Goal: Task Accomplishment & Management: Use online tool/utility

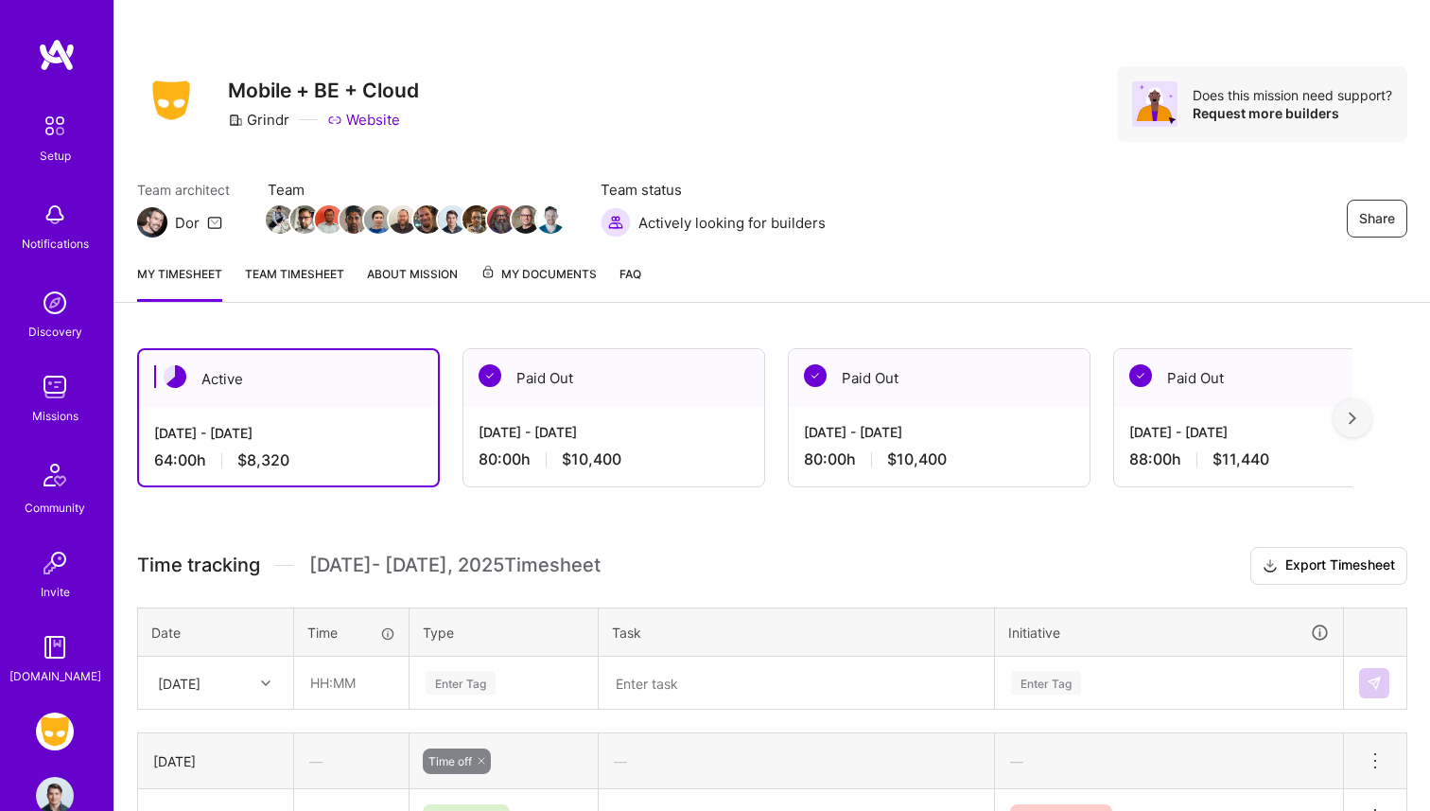
scroll to position [449, 0]
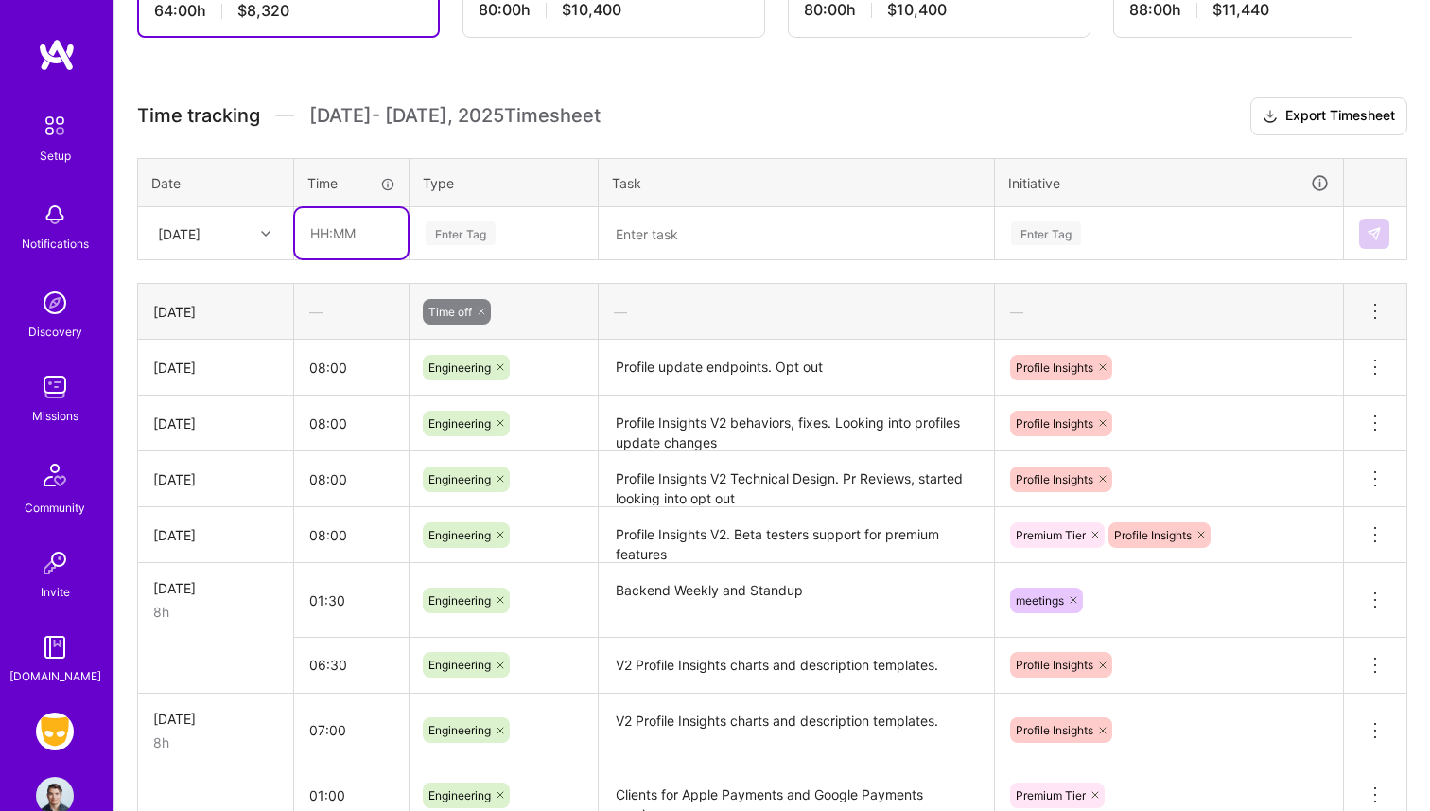
click at [341, 247] on input "text" at bounding box center [351, 233] width 113 height 50
type input "7"
type input "08:00"
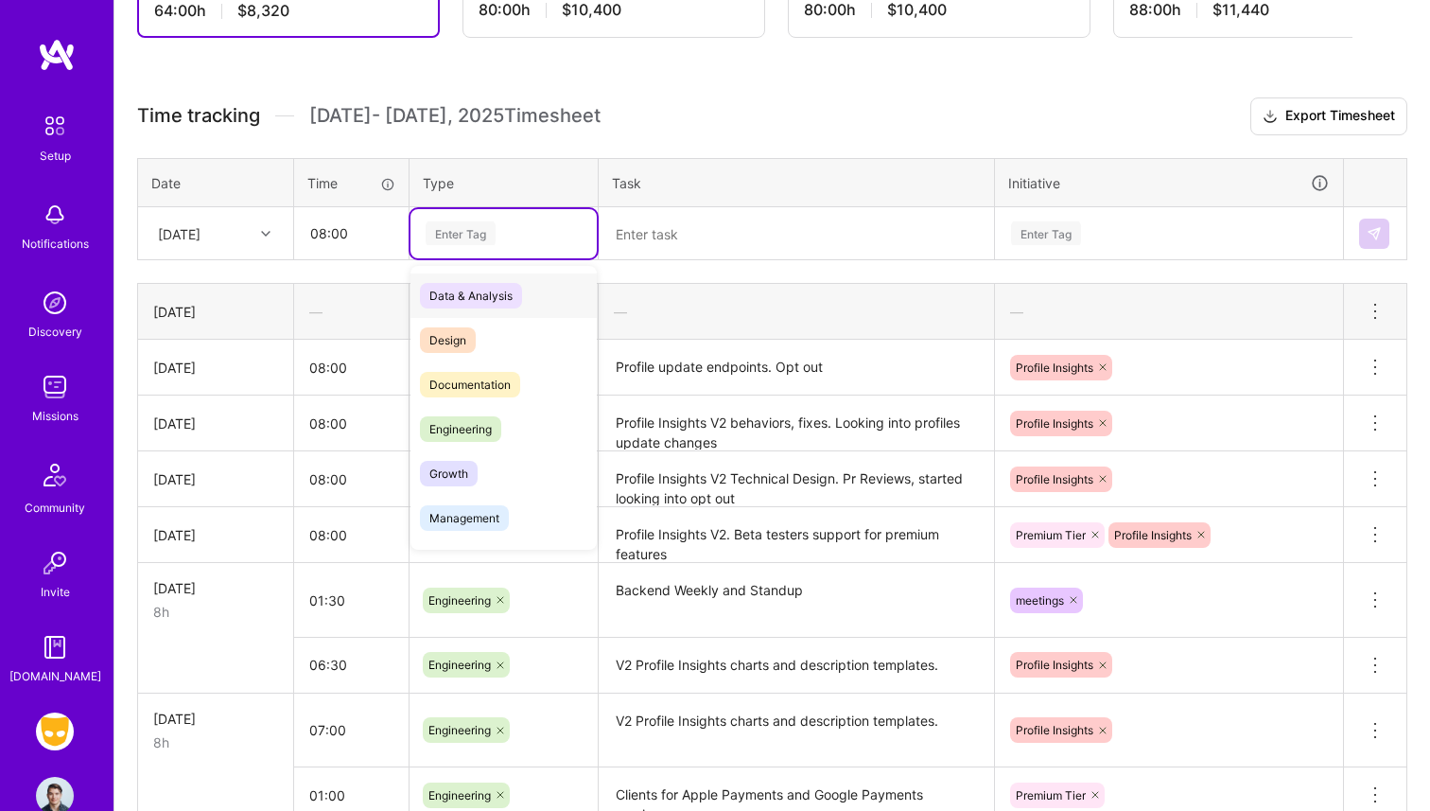
click at [462, 236] on div "Enter Tag" at bounding box center [461, 232] width 70 height 29
click at [500, 419] on span "Engineering" at bounding box center [460, 429] width 81 height 26
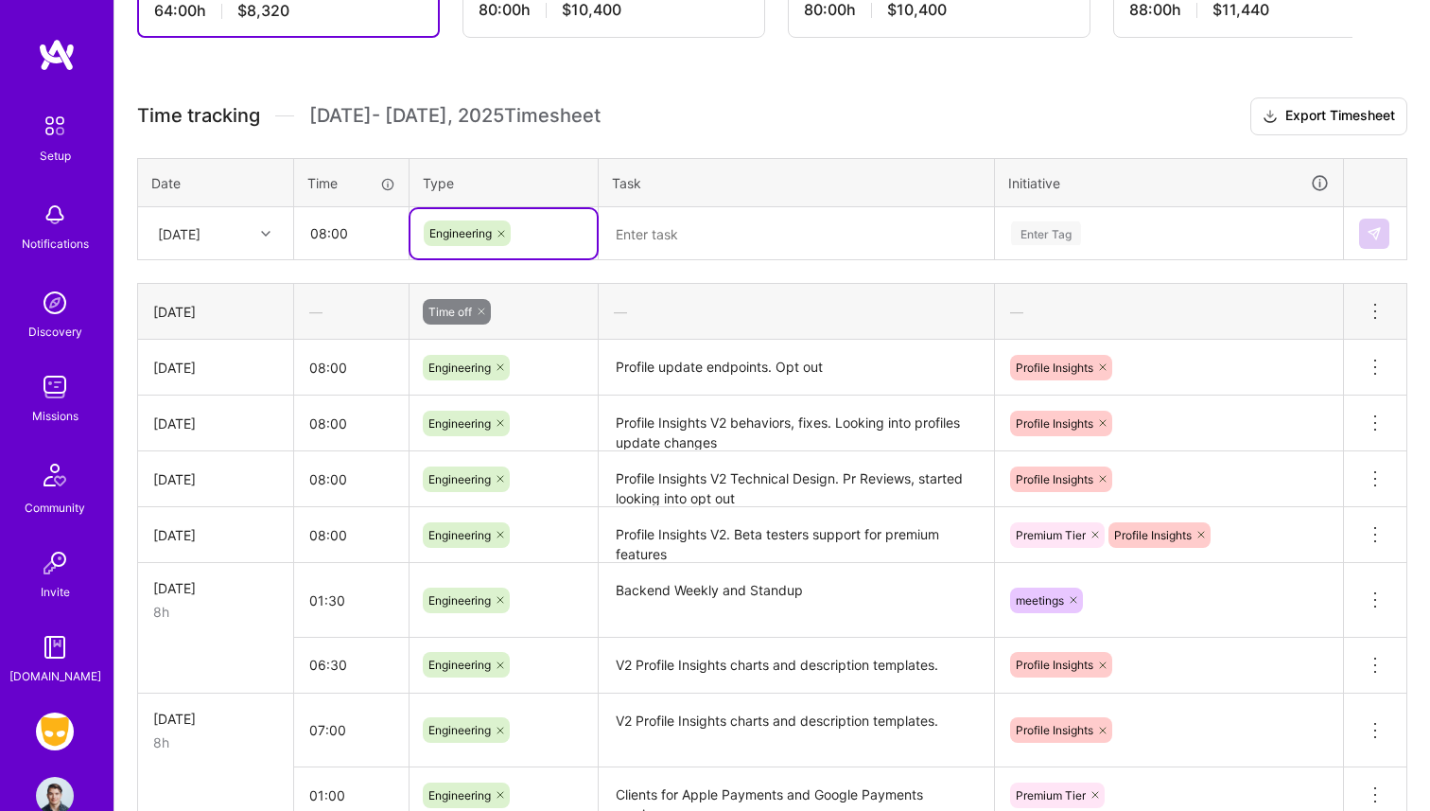
click at [742, 371] on textarea "Profile update endpoints. Opt out" at bounding box center [797, 367] width 392 height 52
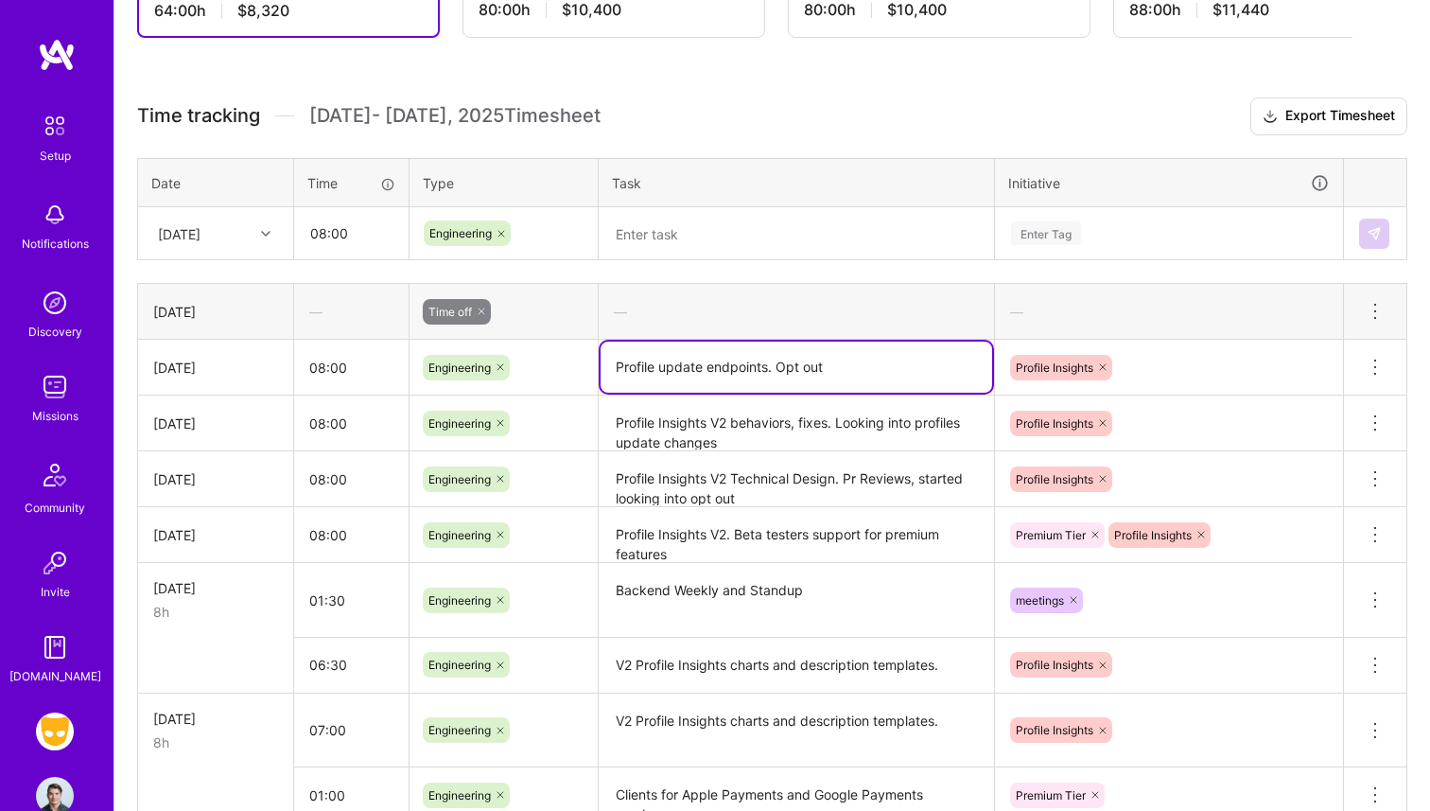
click at [742, 371] on textarea "Profile update endpoints. Opt out" at bounding box center [797, 366] width 392 height 51
click at [745, 245] on textarea at bounding box center [797, 233] width 392 height 49
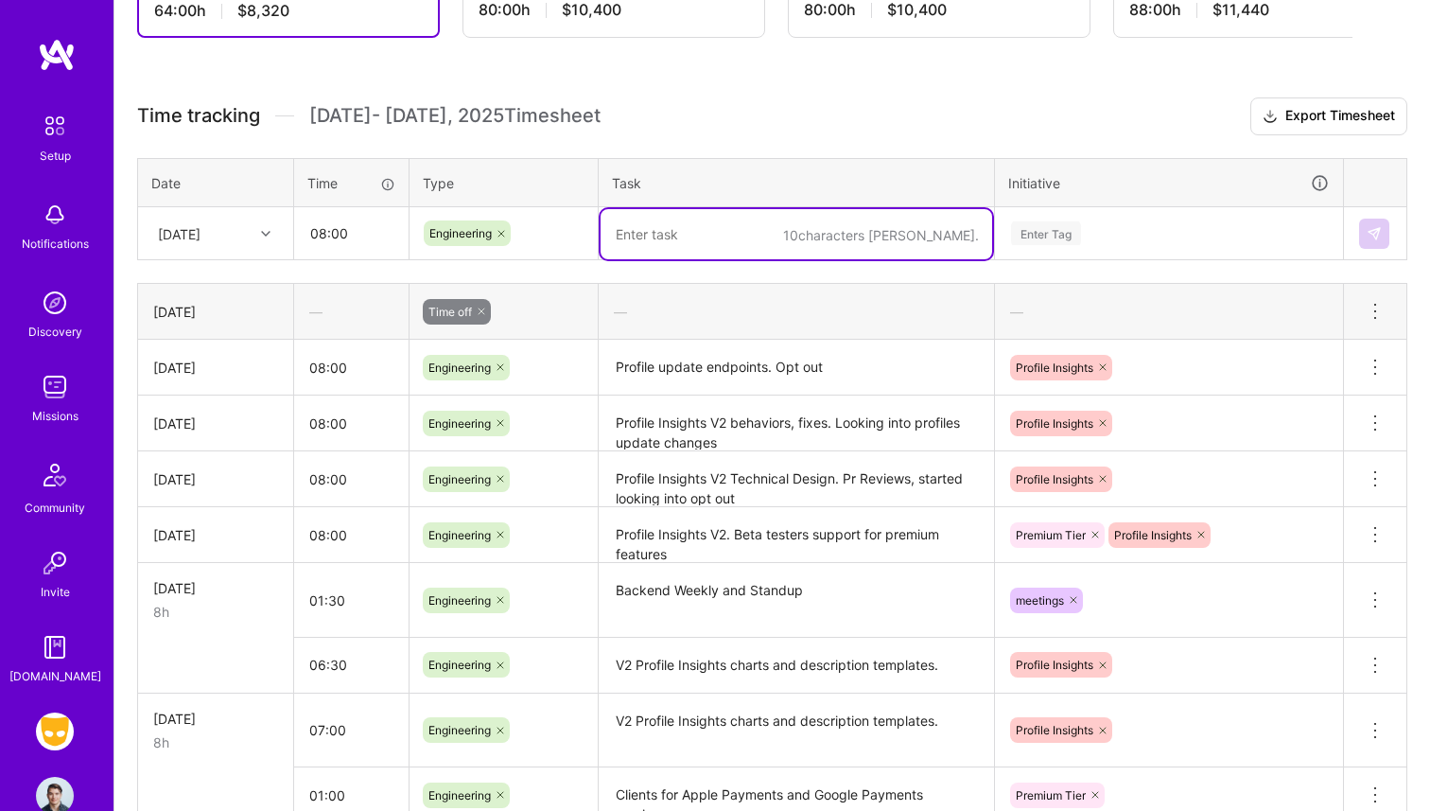
paste textarea "Profile update endpoints. Opt out"
type textarea "Profile update endpoints. Opt out"
click at [1066, 231] on div "Enter Tag" at bounding box center [1046, 232] width 70 height 29
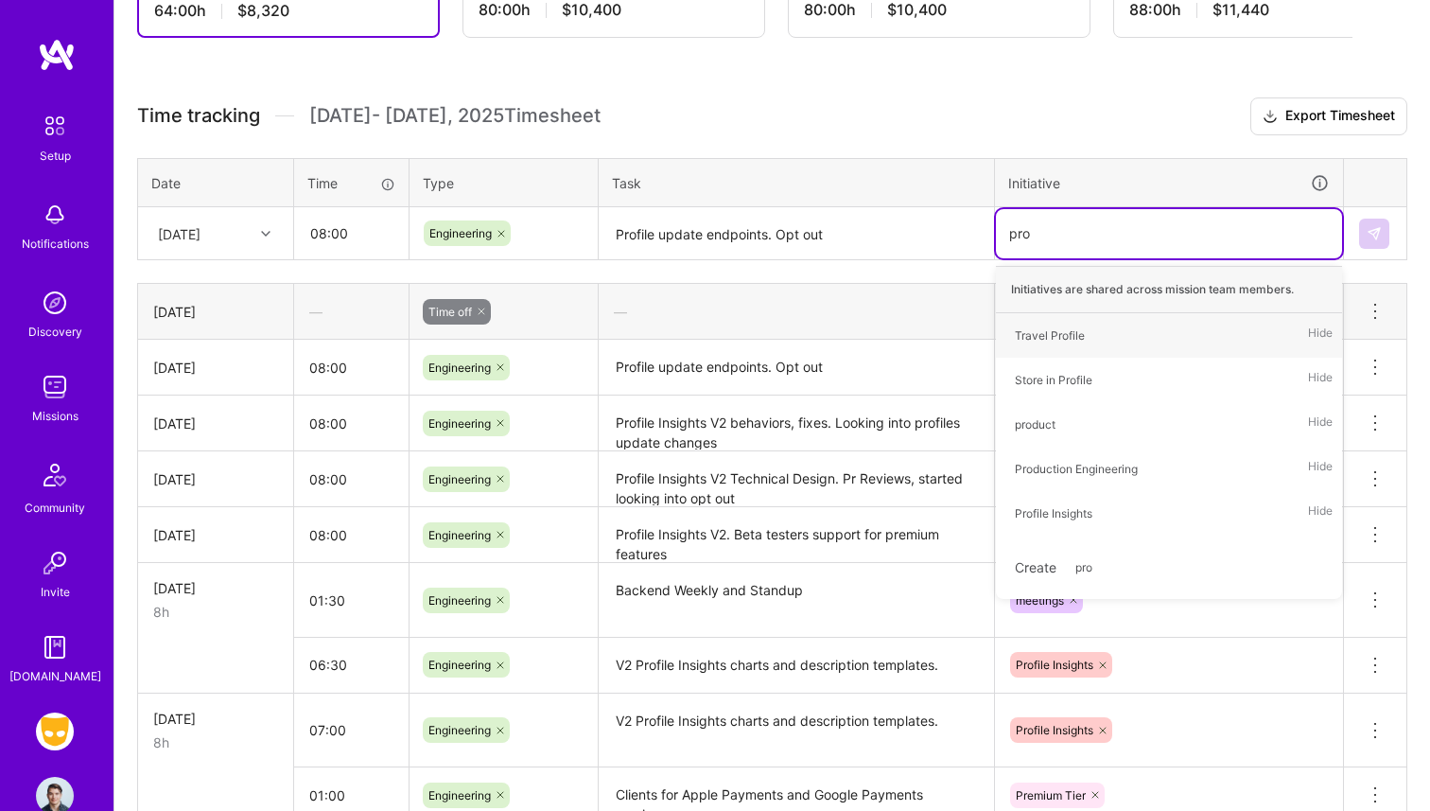
type input "prof"
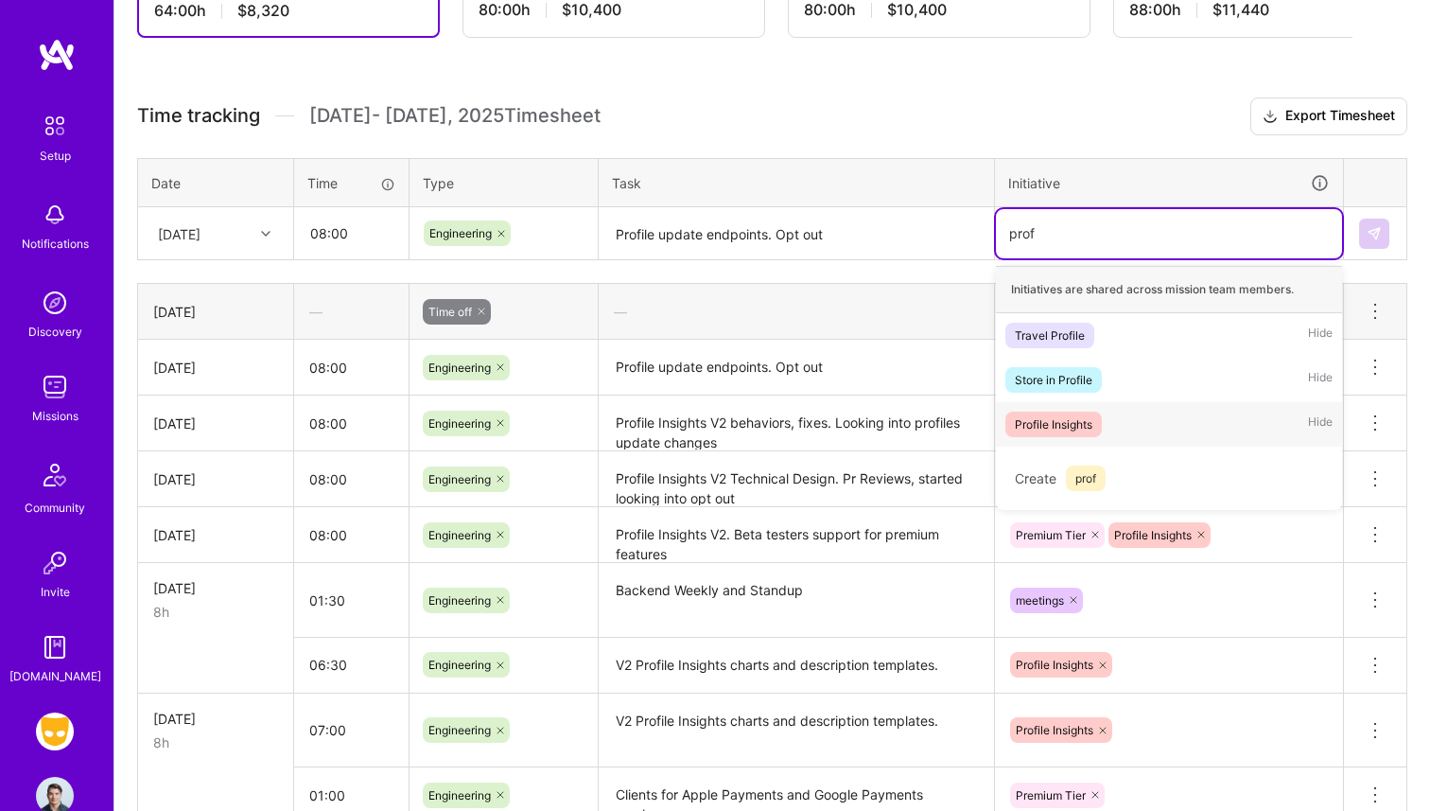
click at [1090, 424] on div "Profile Insights" at bounding box center [1054, 424] width 78 height 20
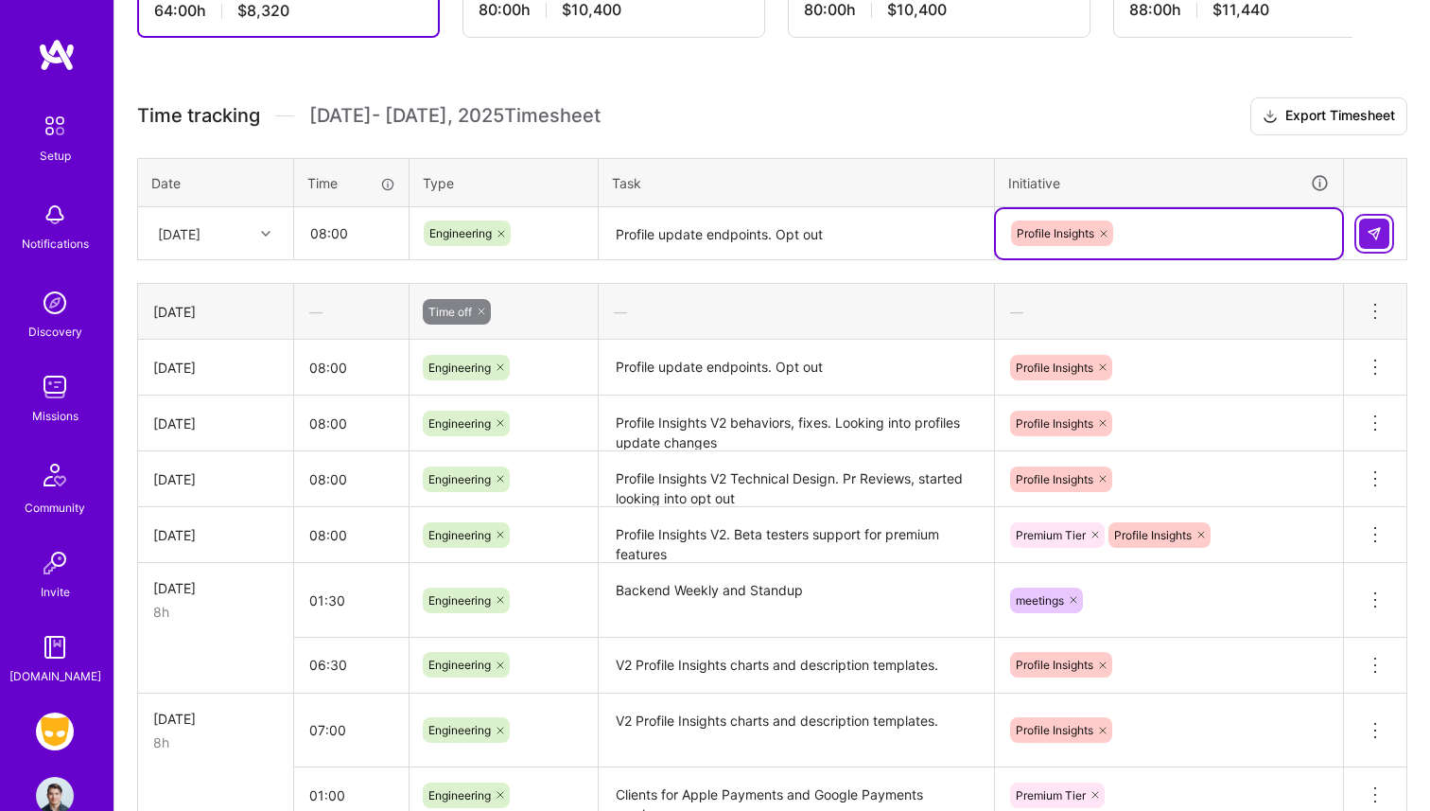
click at [1365, 238] on button at bounding box center [1374, 233] width 30 height 30
